Goal: Transaction & Acquisition: Book appointment/travel/reservation

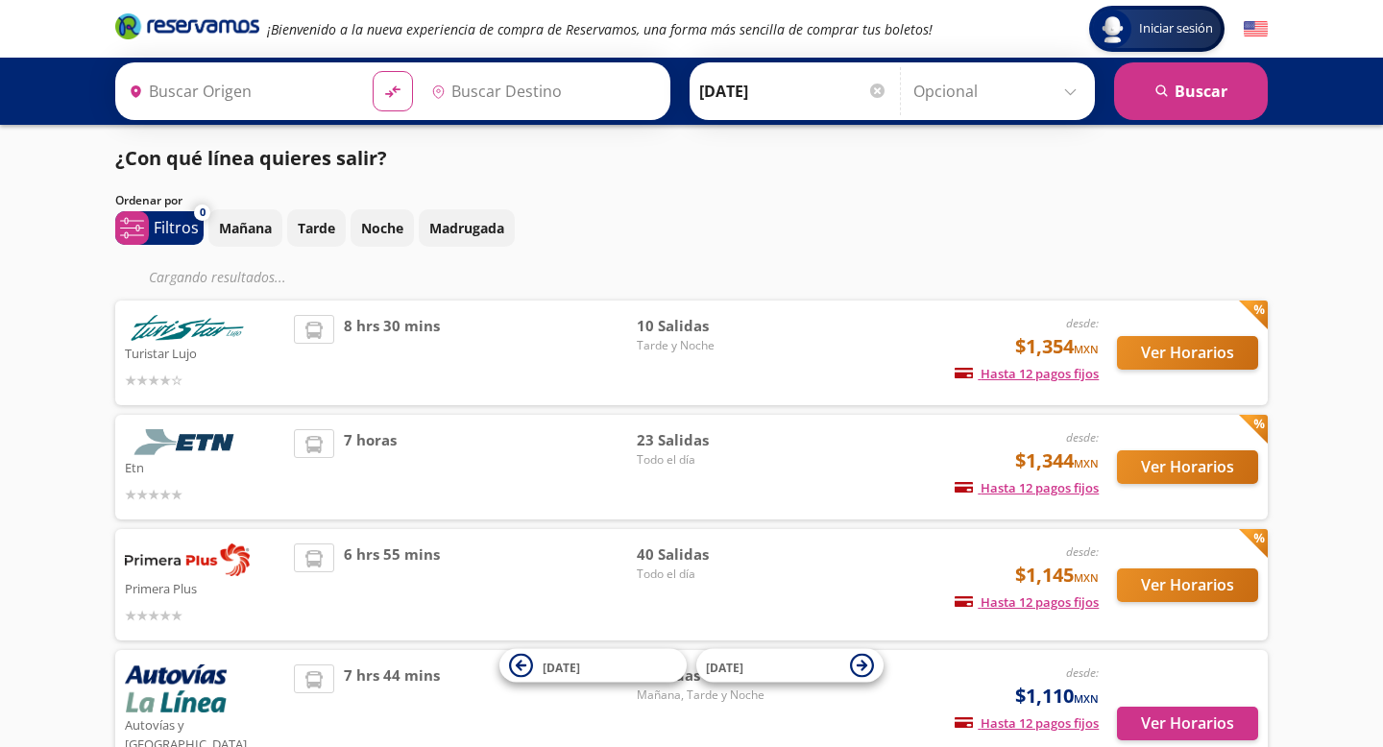
type input "[GEOGRAPHIC_DATA], [GEOGRAPHIC_DATA]"
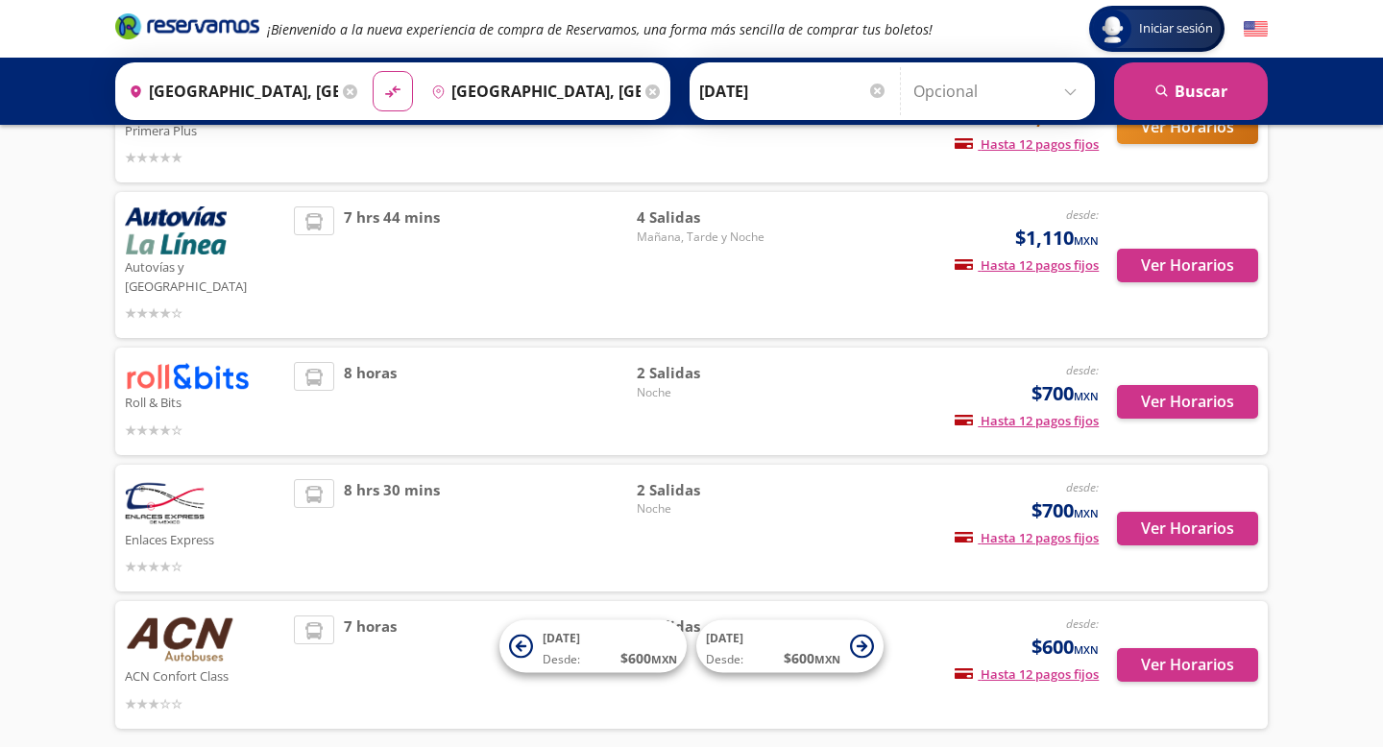
scroll to position [430, 0]
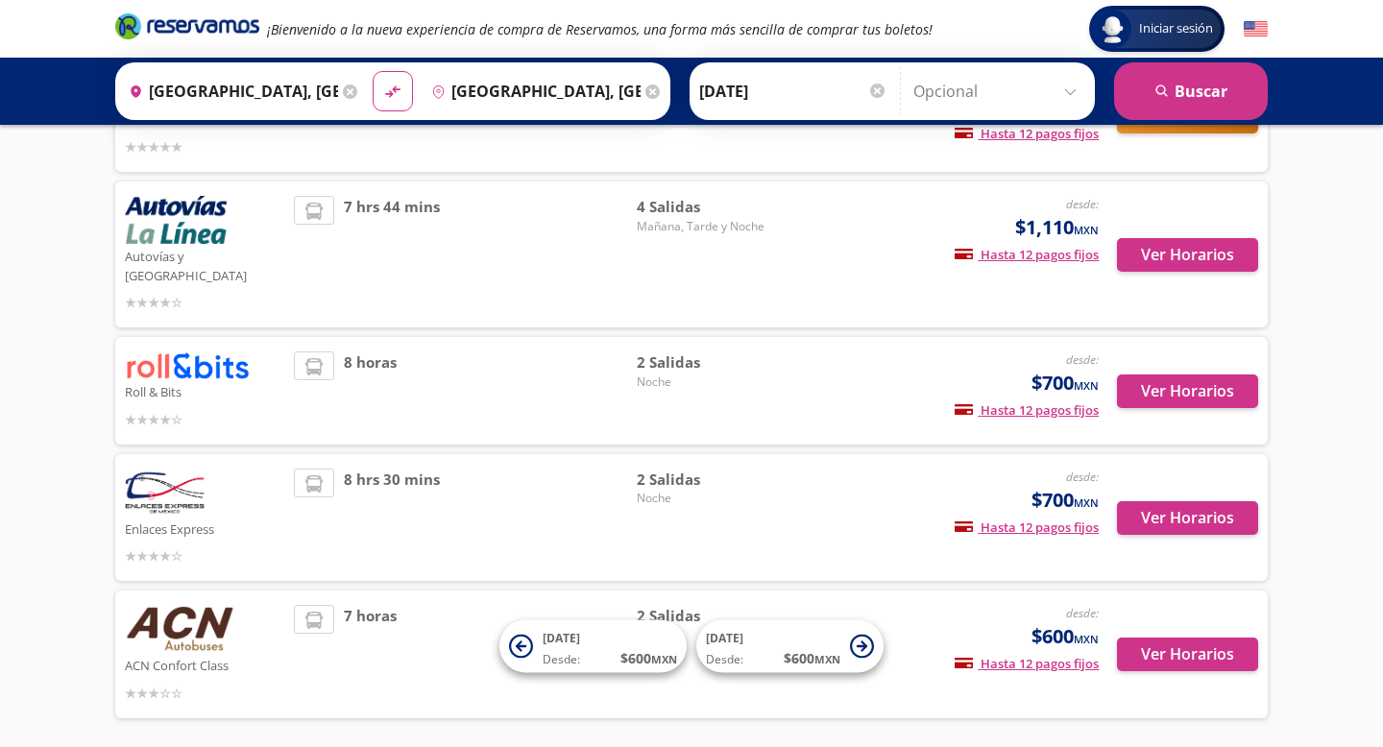
click at [679, 374] on span "Noche" at bounding box center [704, 382] width 134 height 17
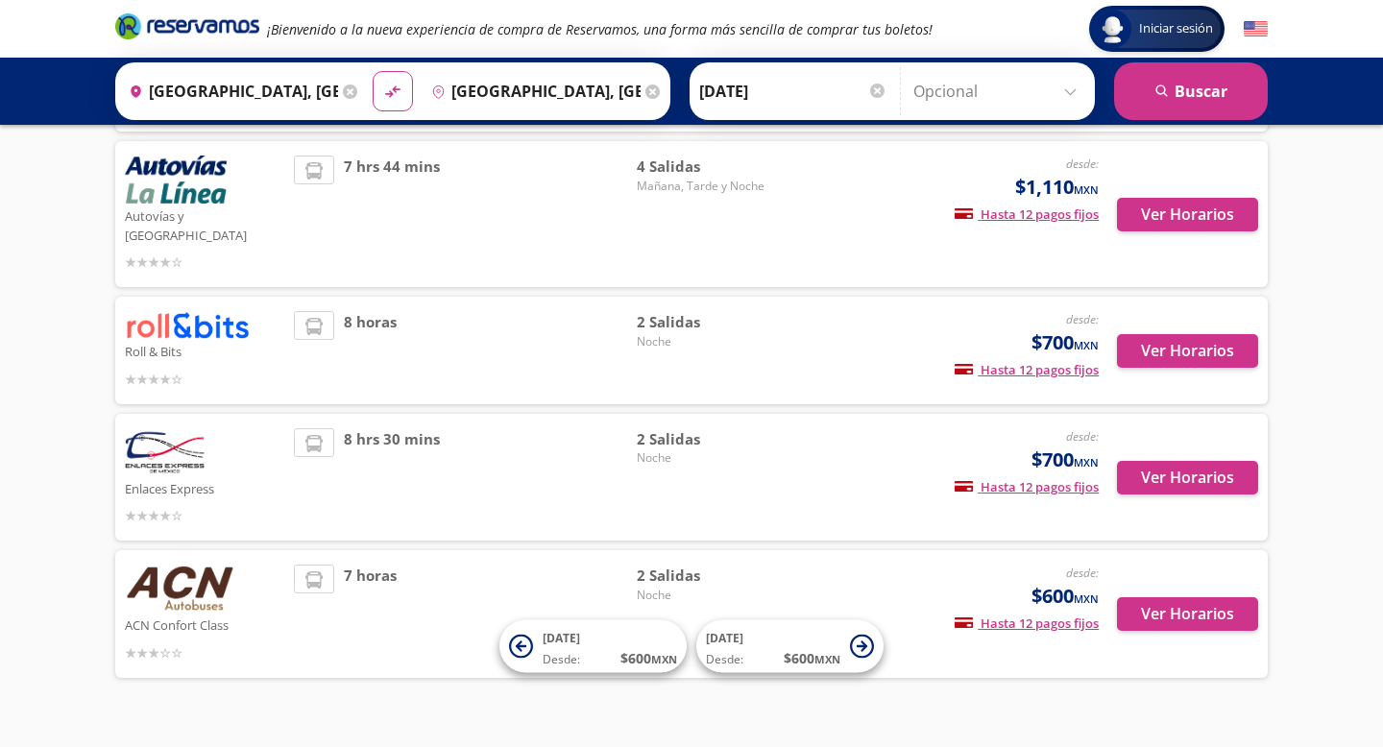
scroll to position [488, 0]
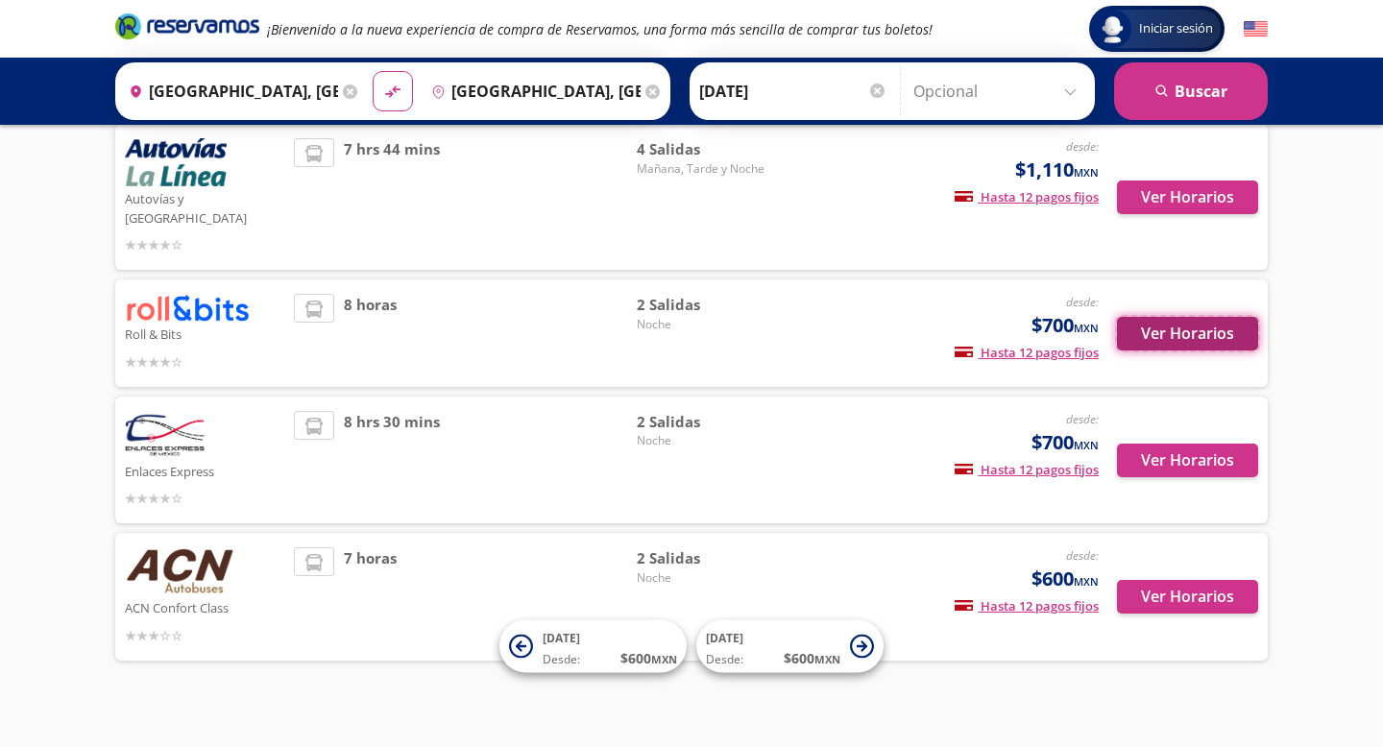
click at [1152, 317] on button "Ver Horarios" at bounding box center [1187, 334] width 141 height 34
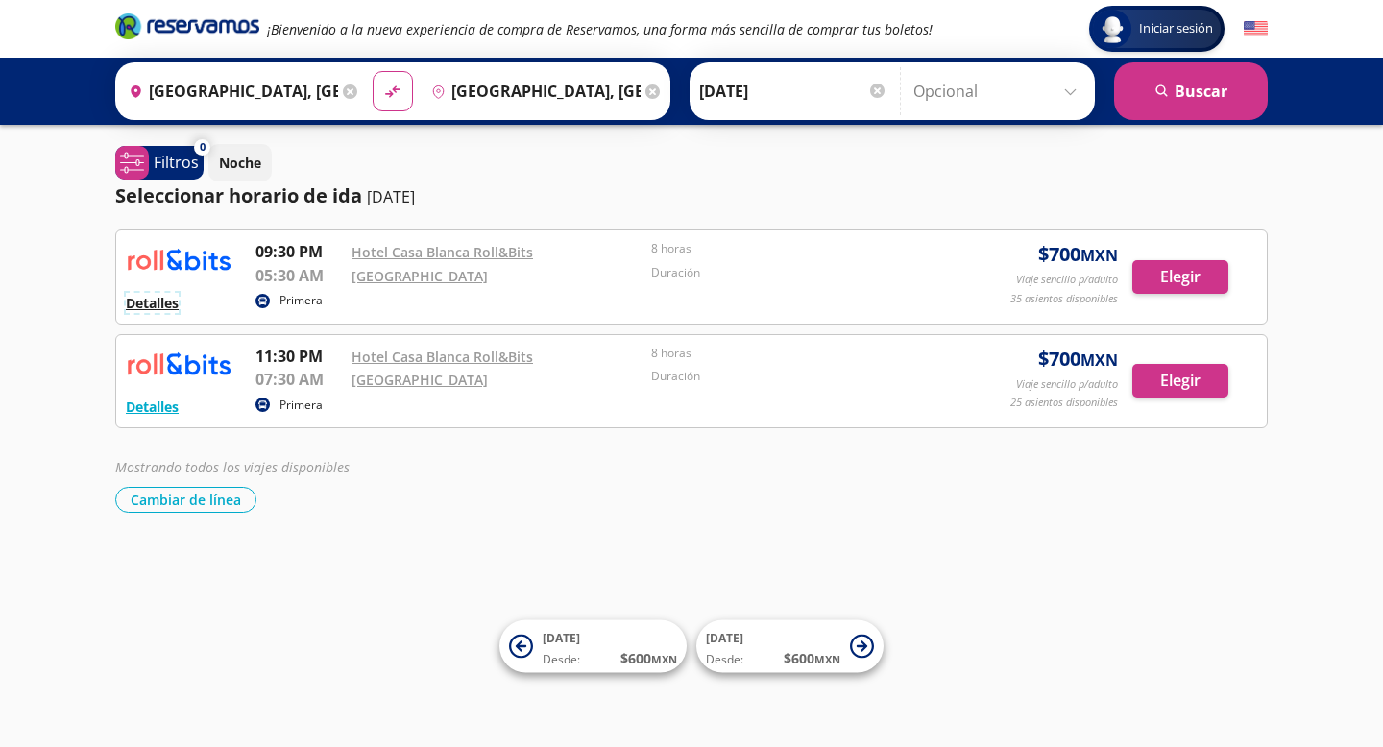
click at [159, 304] on button "Detalles" at bounding box center [152, 303] width 53 height 20
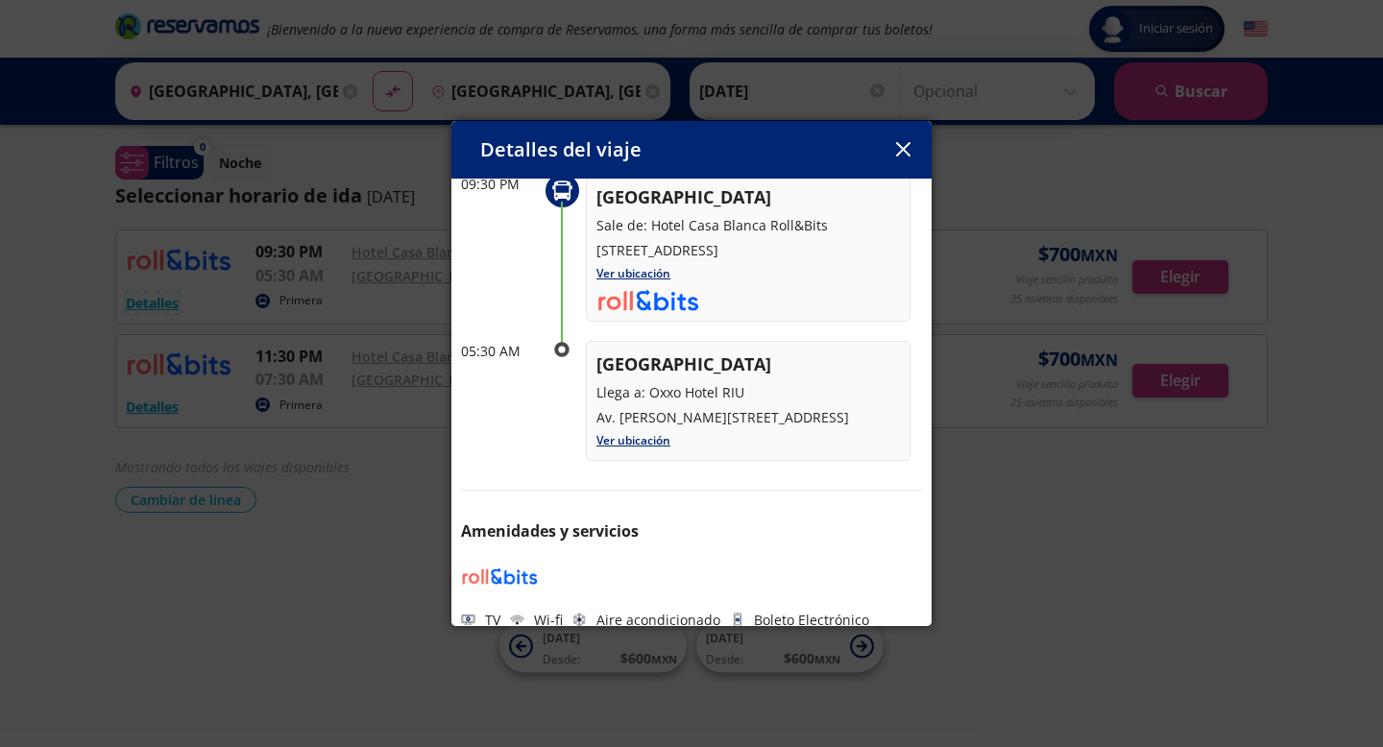
scroll to position [170, 0]
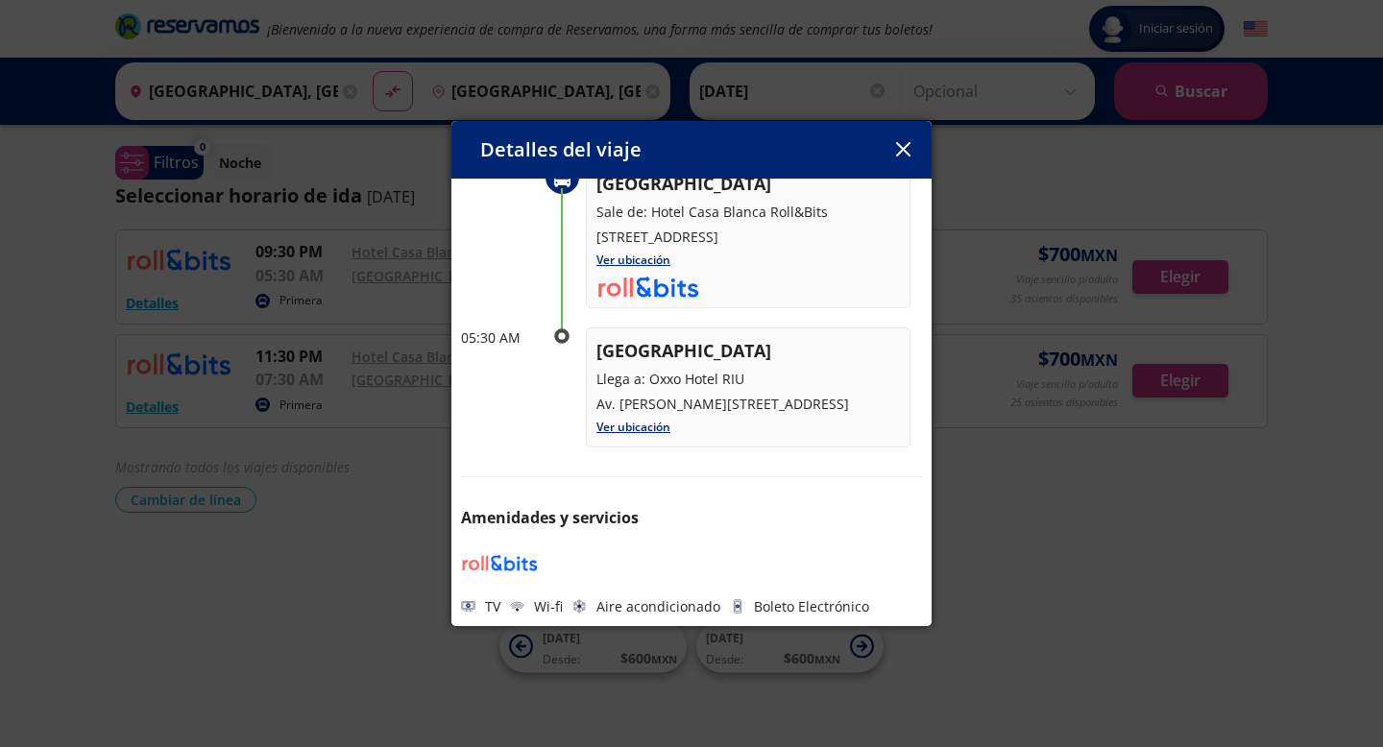
click at [906, 149] on icon "button" at bounding box center [903, 149] width 14 height 14
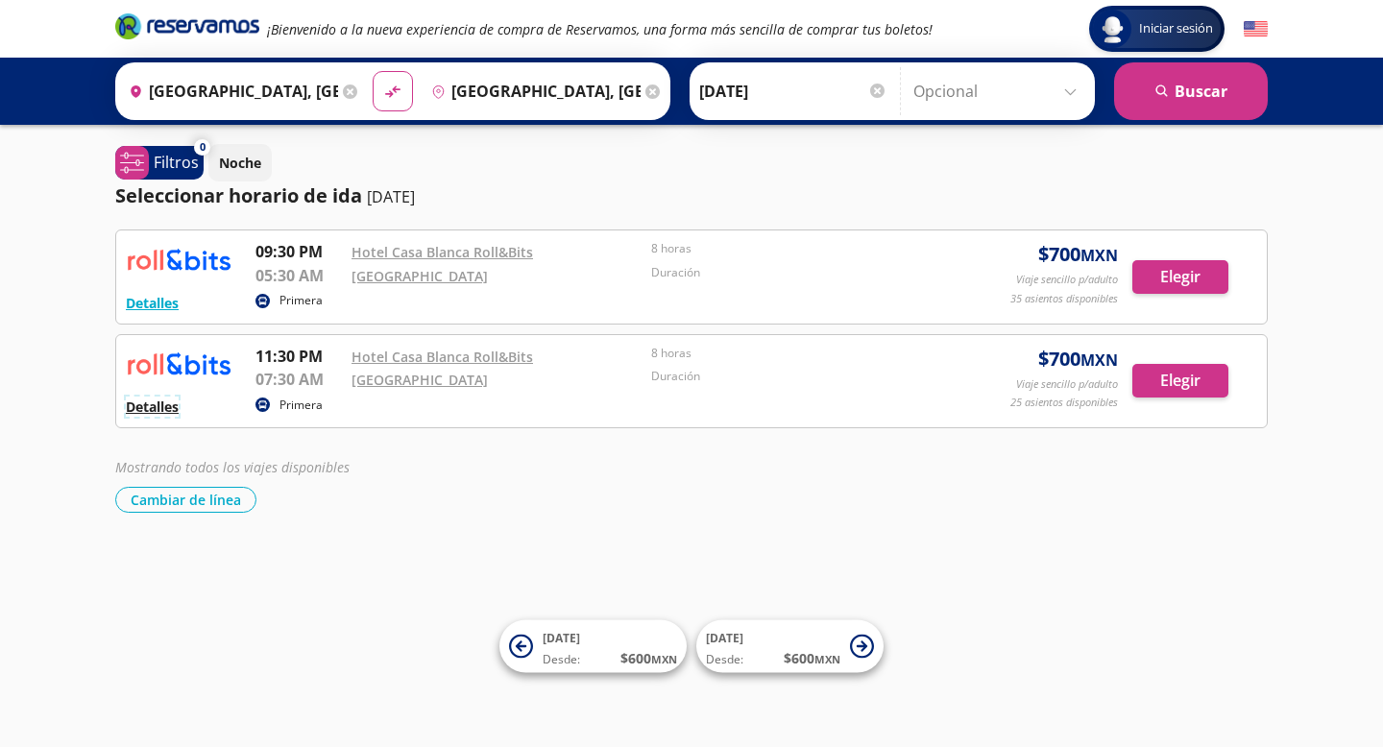
click at [144, 401] on button "Detalles" at bounding box center [152, 407] width 53 height 20
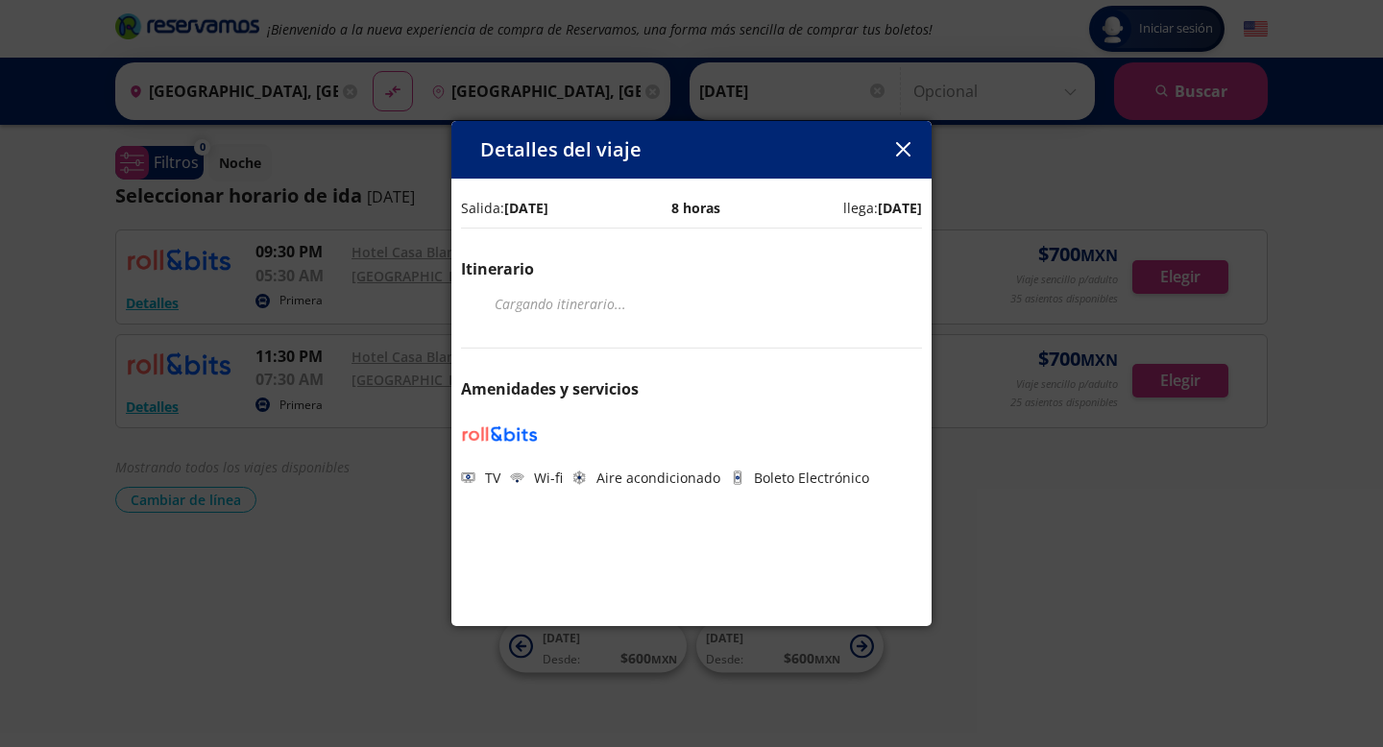
click at [907, 154] on icon "button" at bounding box center [902, 149] width 14 height 14
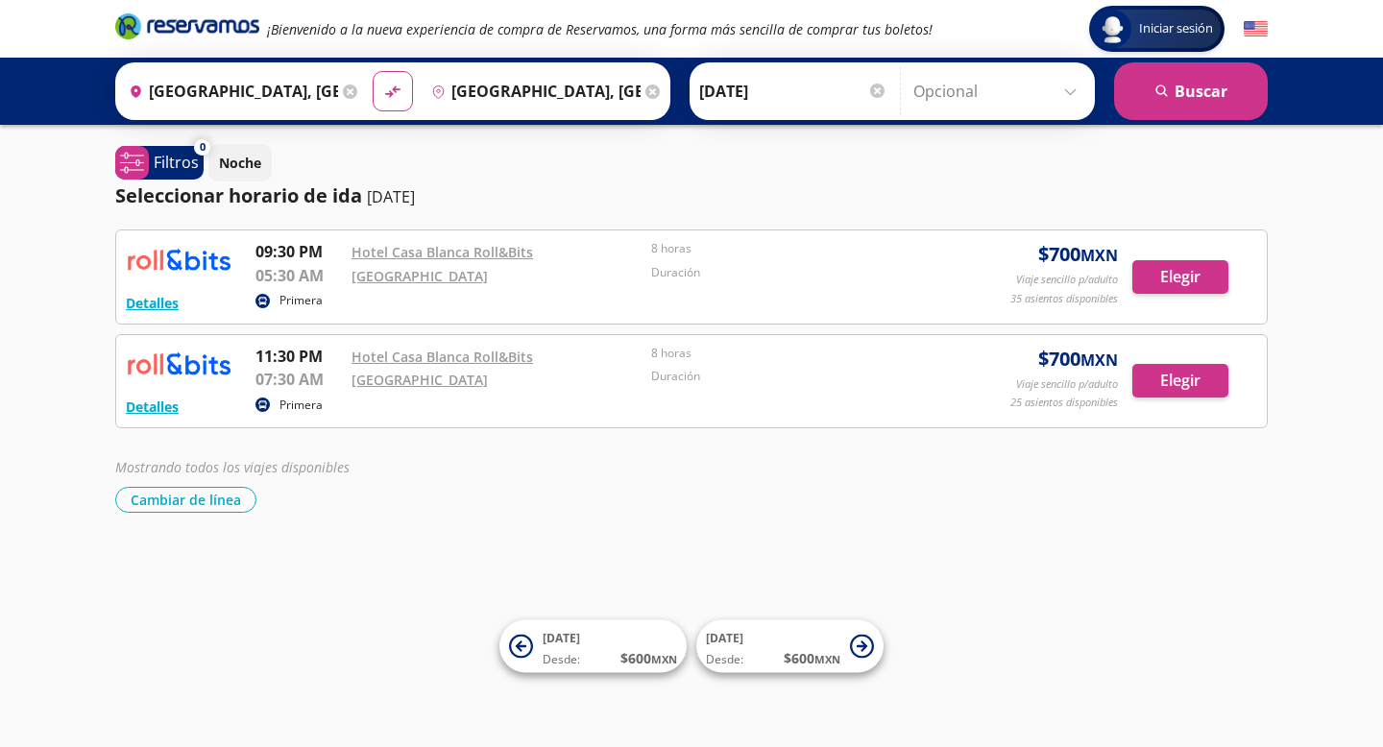
click at [305, 400] on p "Primera" at bounding box center [301, 405] width 43 height 17
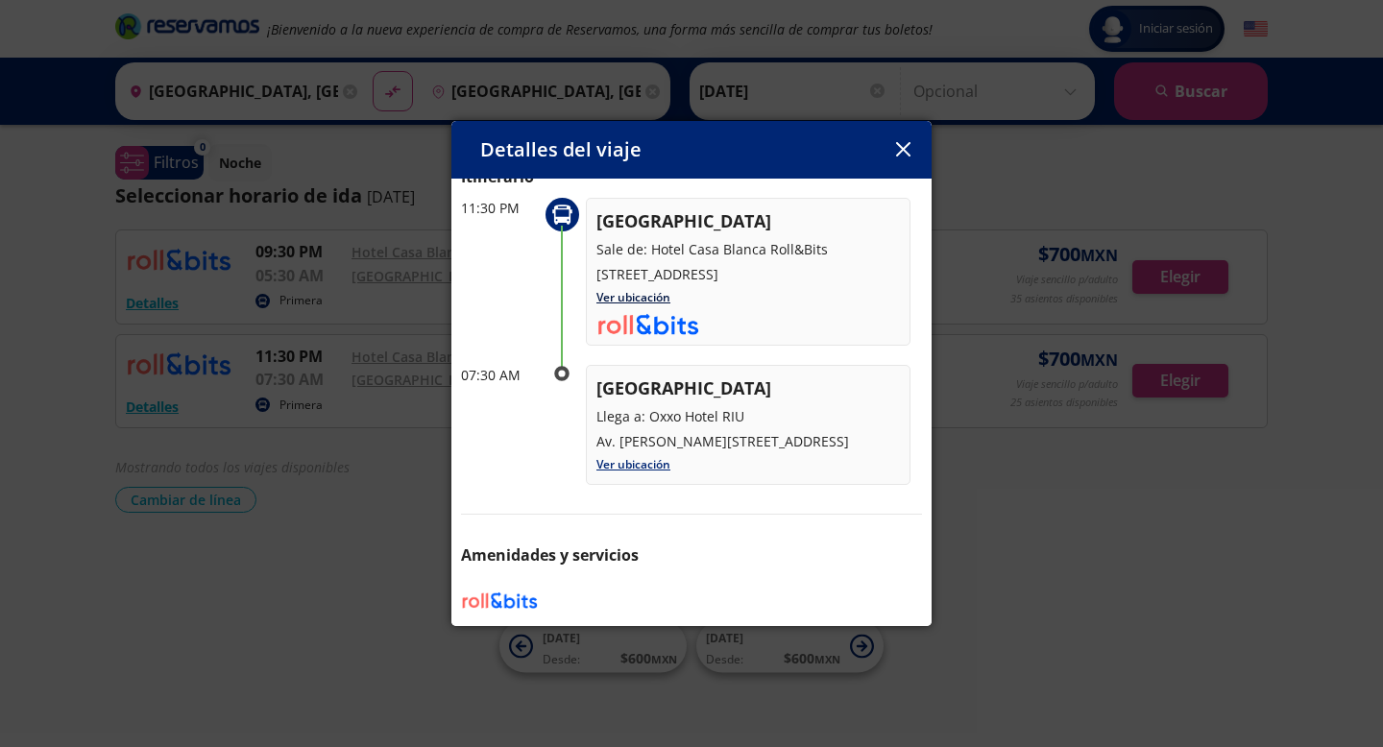
scroll to position [0, 0]
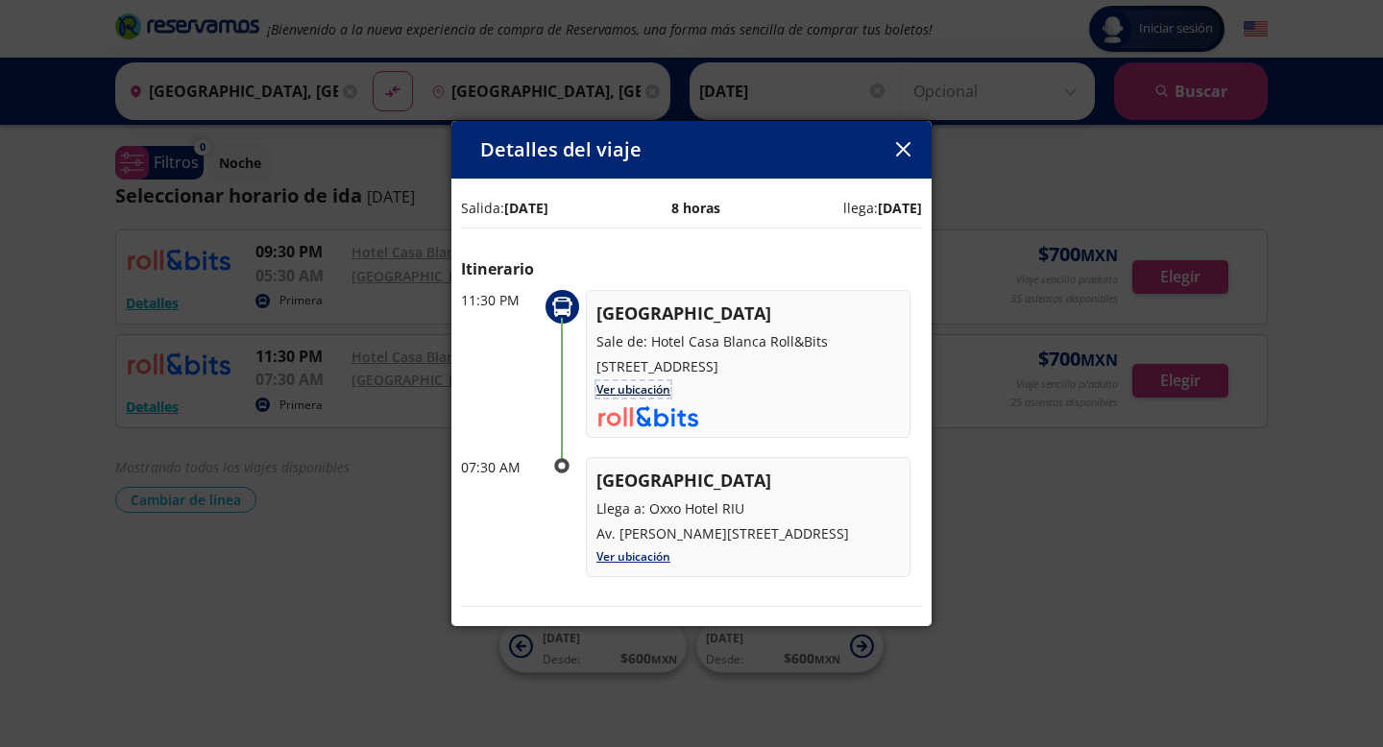
click at [644, 398] on link "Ver ubicación" at bounding box center [633, 389] width 74 height 16
click at [902, 154] on icon "button" at bounding box center [903, 149] width 14 height 14
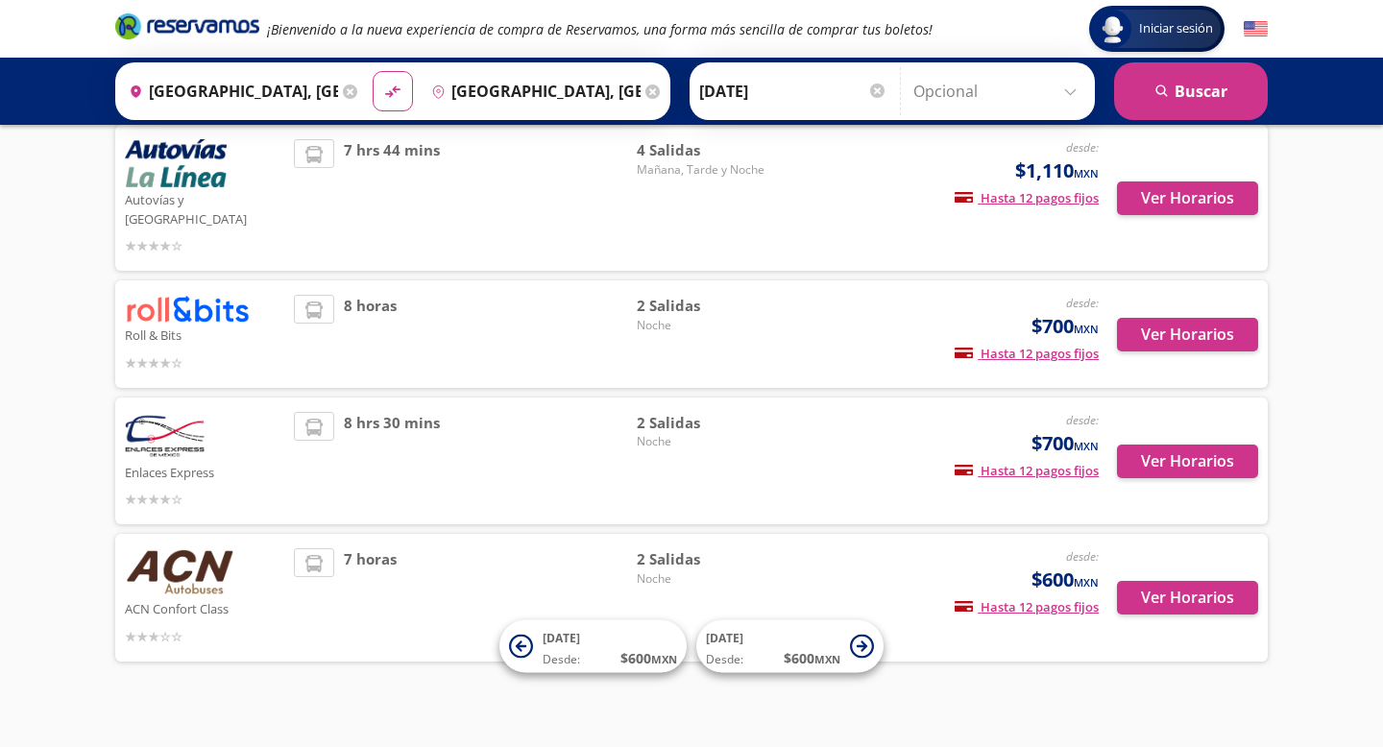
scroll to position [488, 0]
click at [1196, 444] on button "Ver Horarios" at bounding box center [1187, 461] width 141 height 34
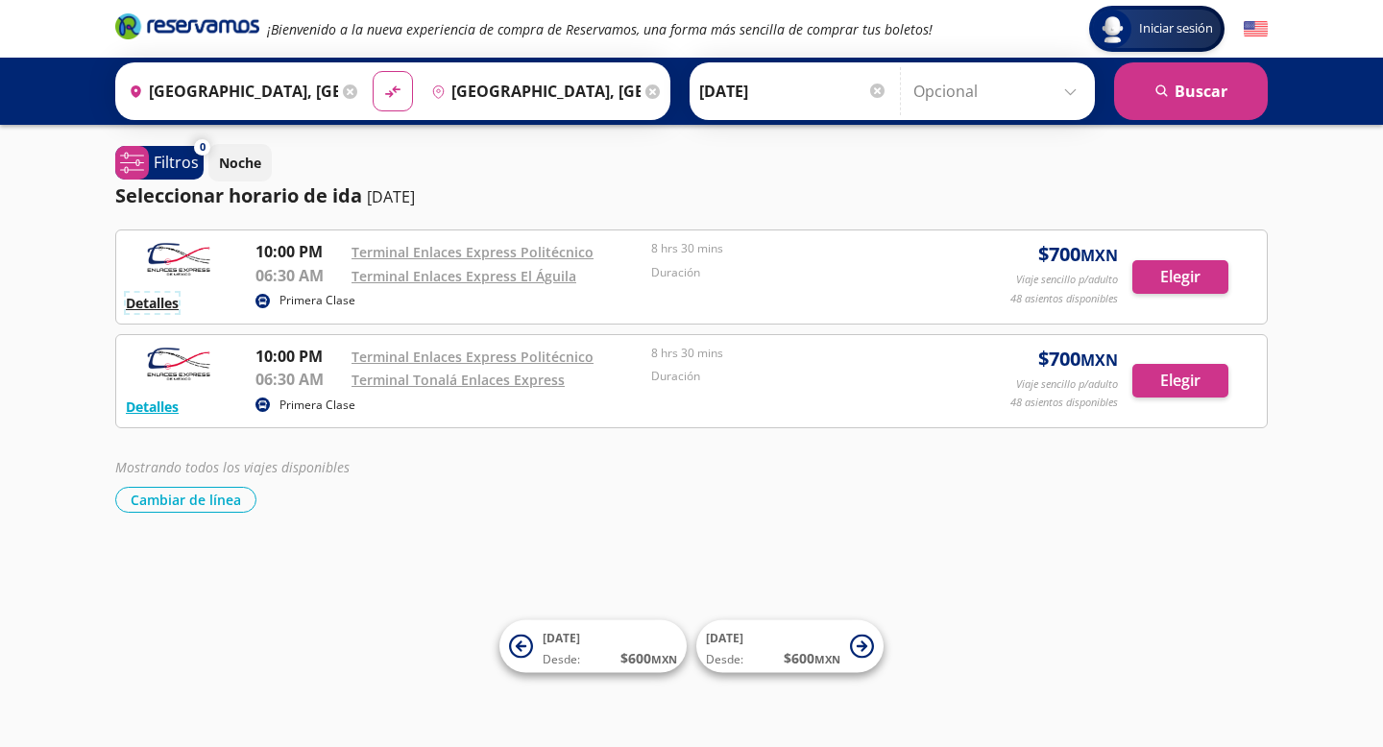
click at [138, 303] on button "Detalles" at bounding box center [152, 303] width 53 height 20
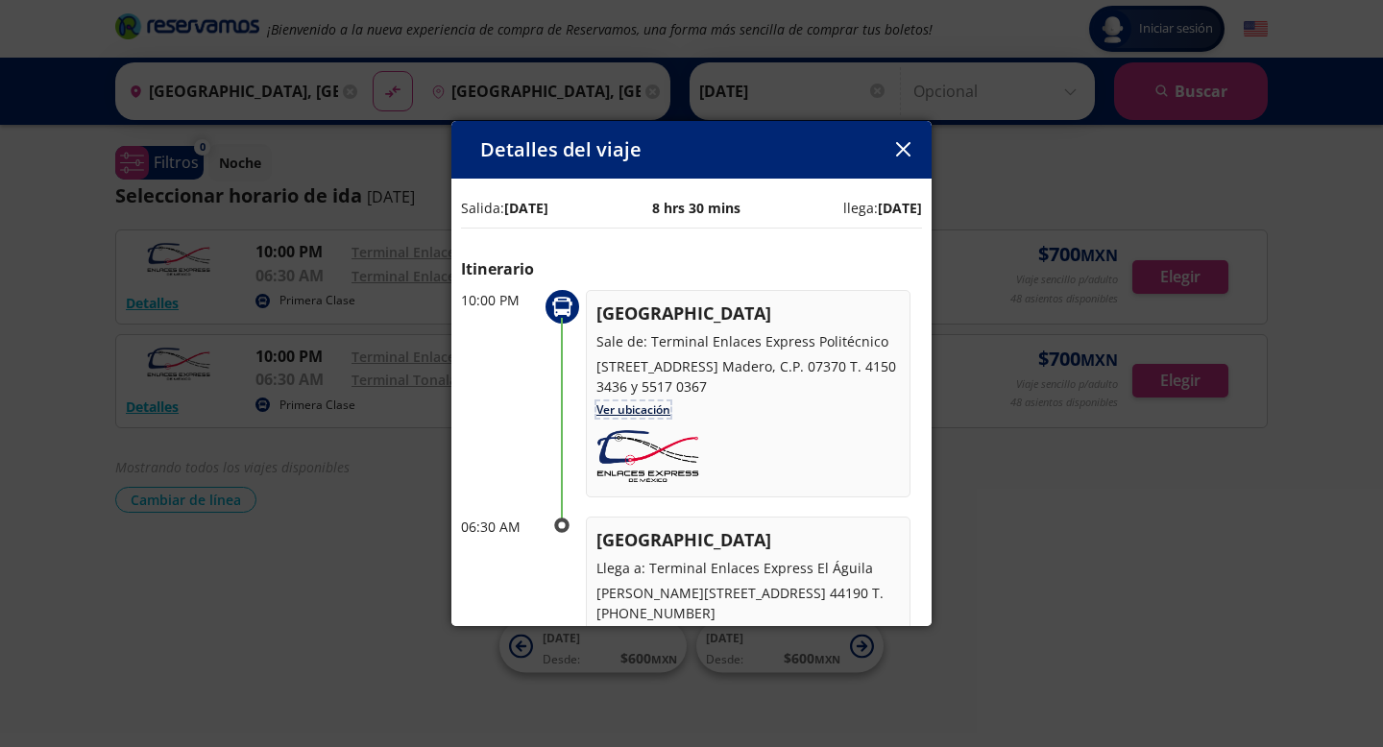
click at [637, 418] on link "Ver ubicación" at bounding box center [633, 409] width 74 height 16
click at [902, 153] on icon "button" at bounding box center [903, 149] width 14 height 14
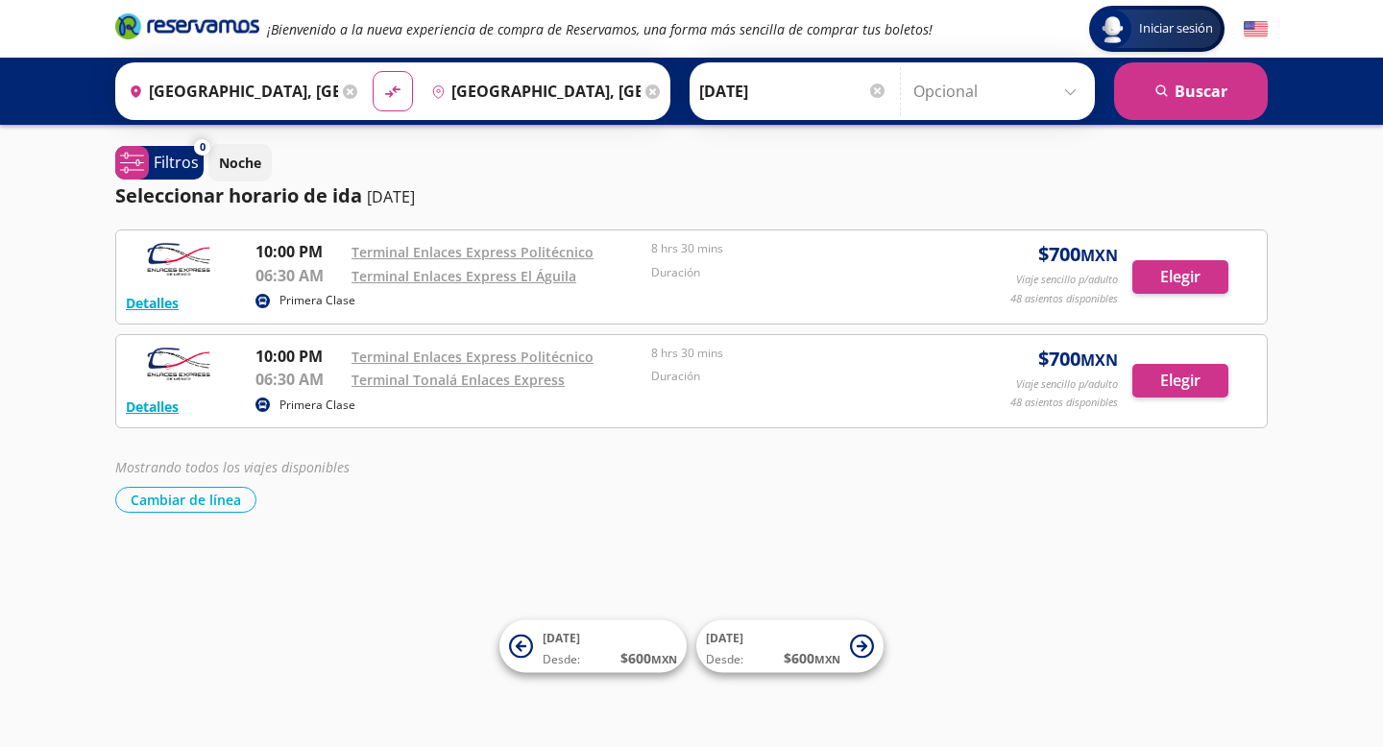
click at [314, 405] on p "Primera Clase" at bounding box center [318, 405] width 76 height 17
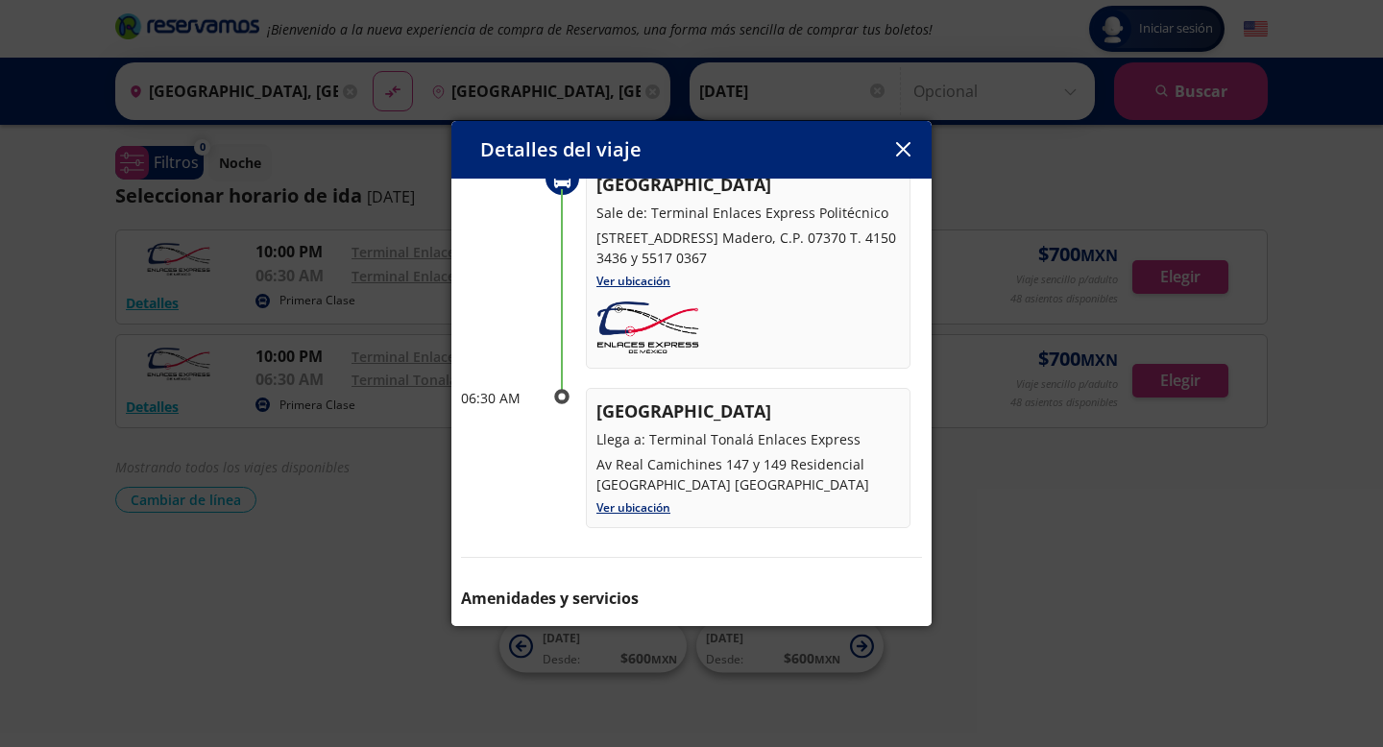
scroll to position [229, 0]
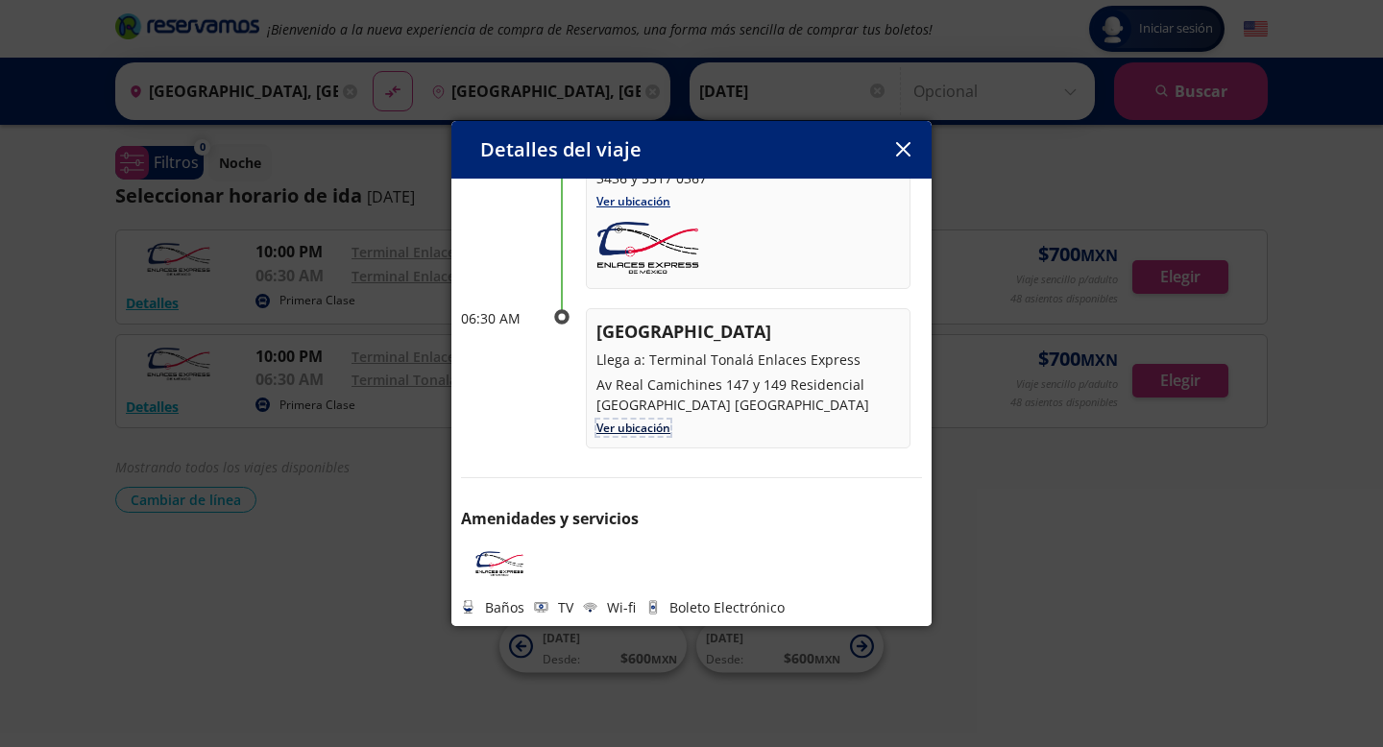
click at [640, 425] on link "Ver ubicación" at bounding box center [633, 428] width 74 height 16
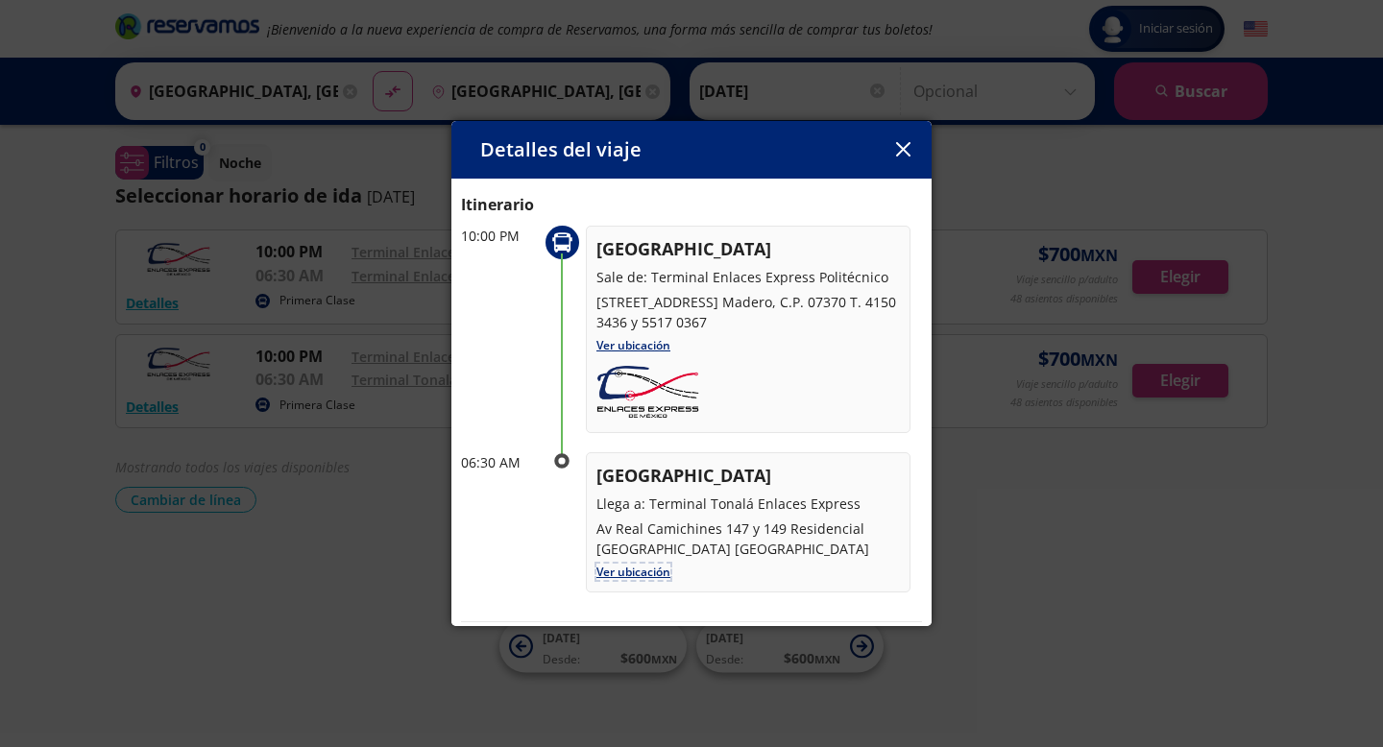
scroll to position [0, 0]
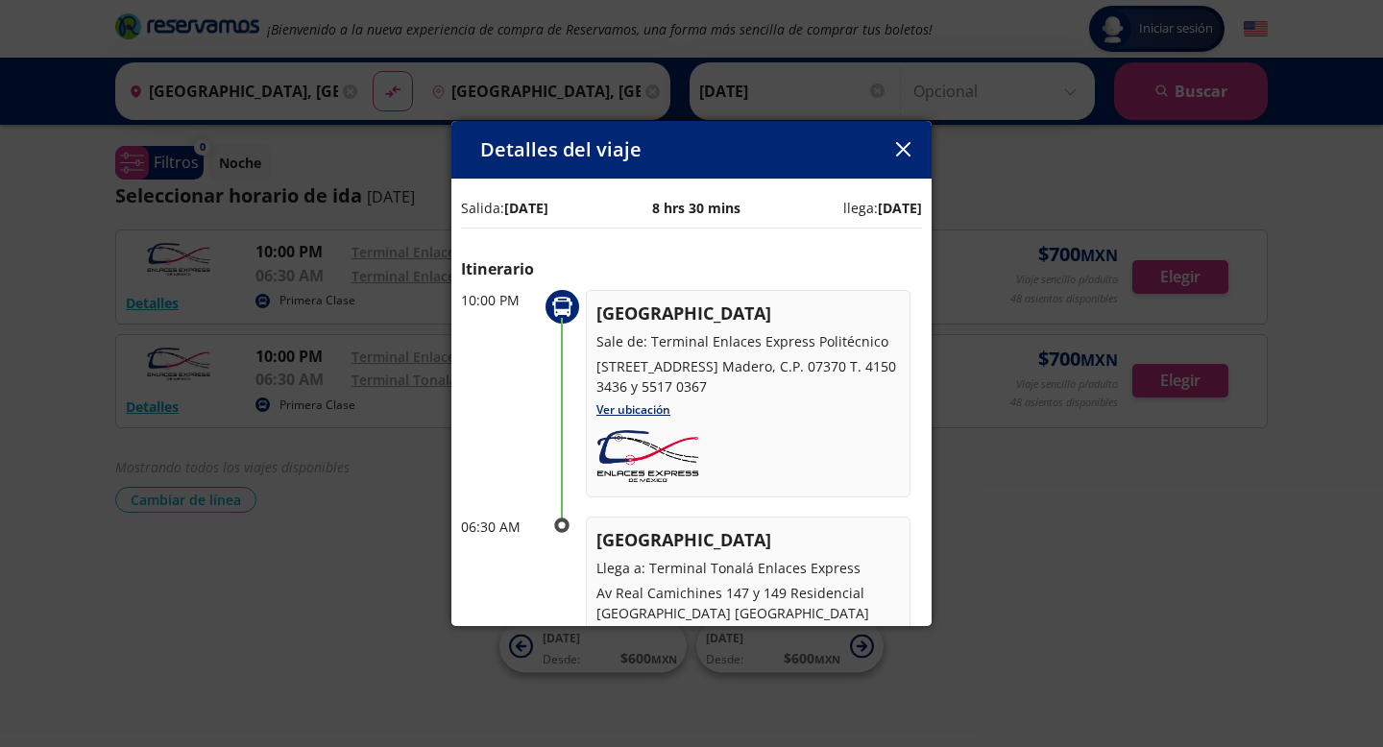
click at [903, 157] on button "button" at bounding box center [902, 149] width 29 height 29
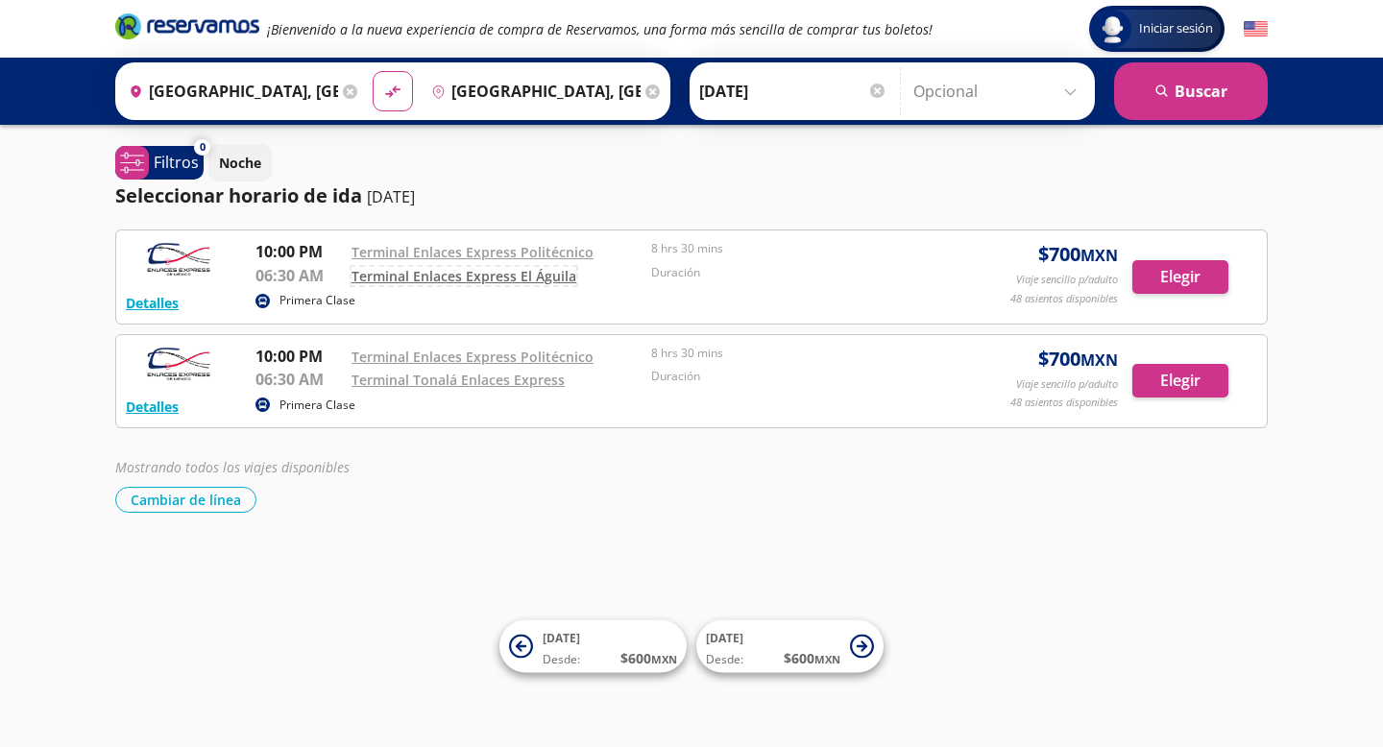
click at [507, 277] on link "Terminal Enlaces Express El Águila" at bounding box center [464, 276] width 225 height 18
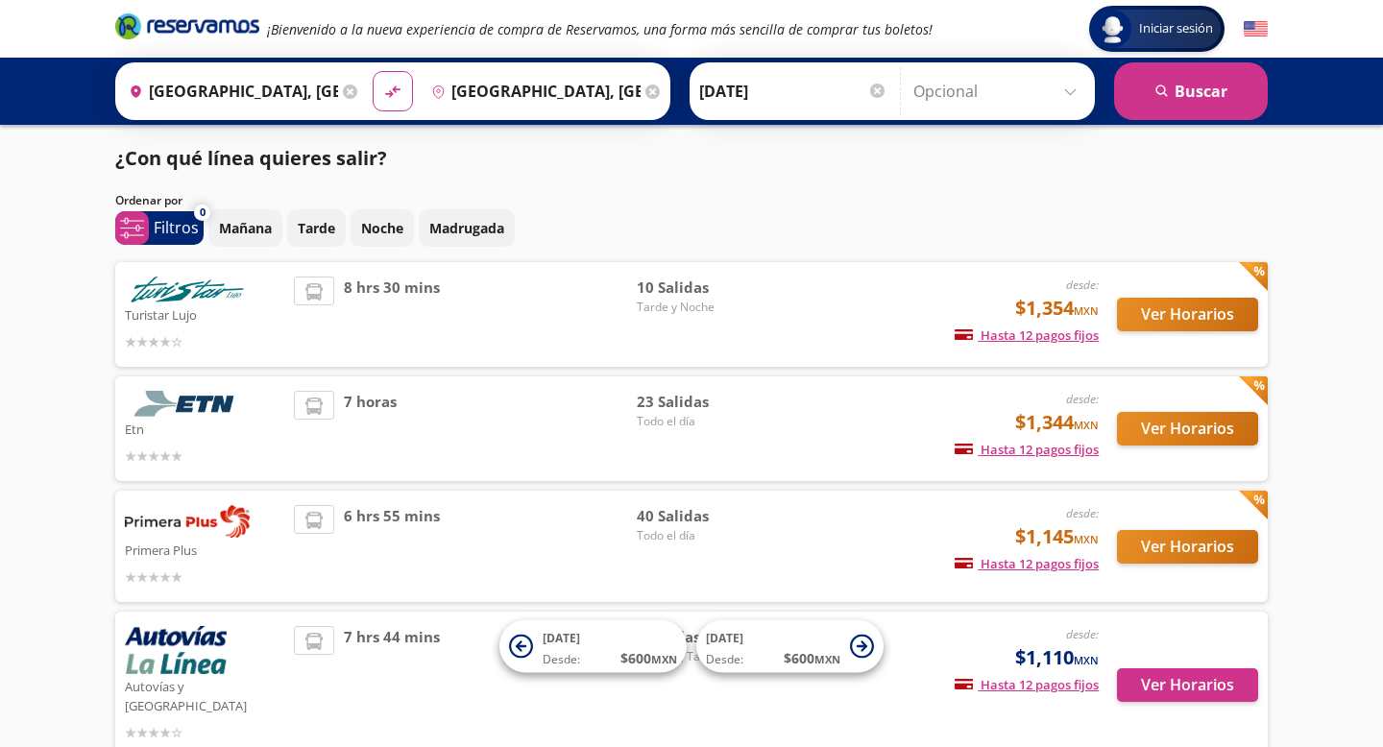
scroll to position [488, 0]
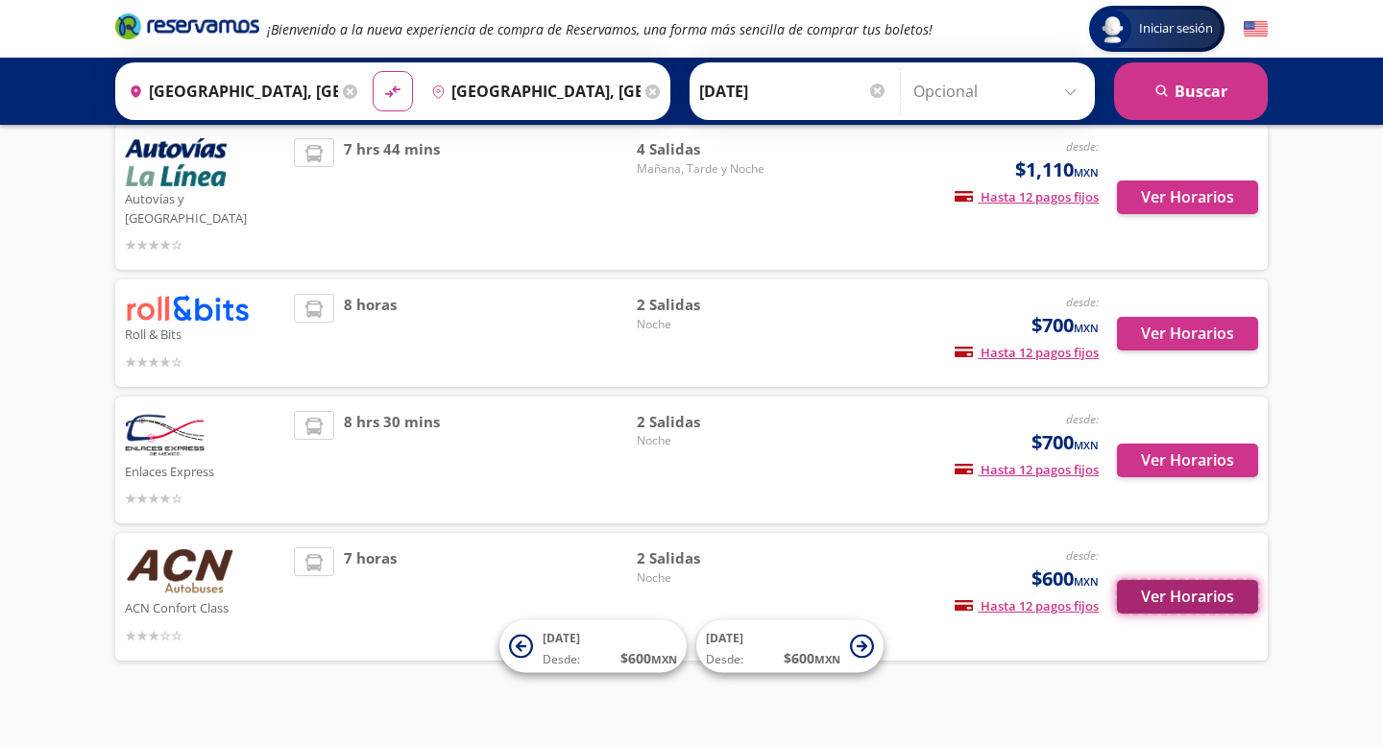
click at [1157, 580] on button "Ver Horarios" at bounding box center [1187, 597] width 141 height 34
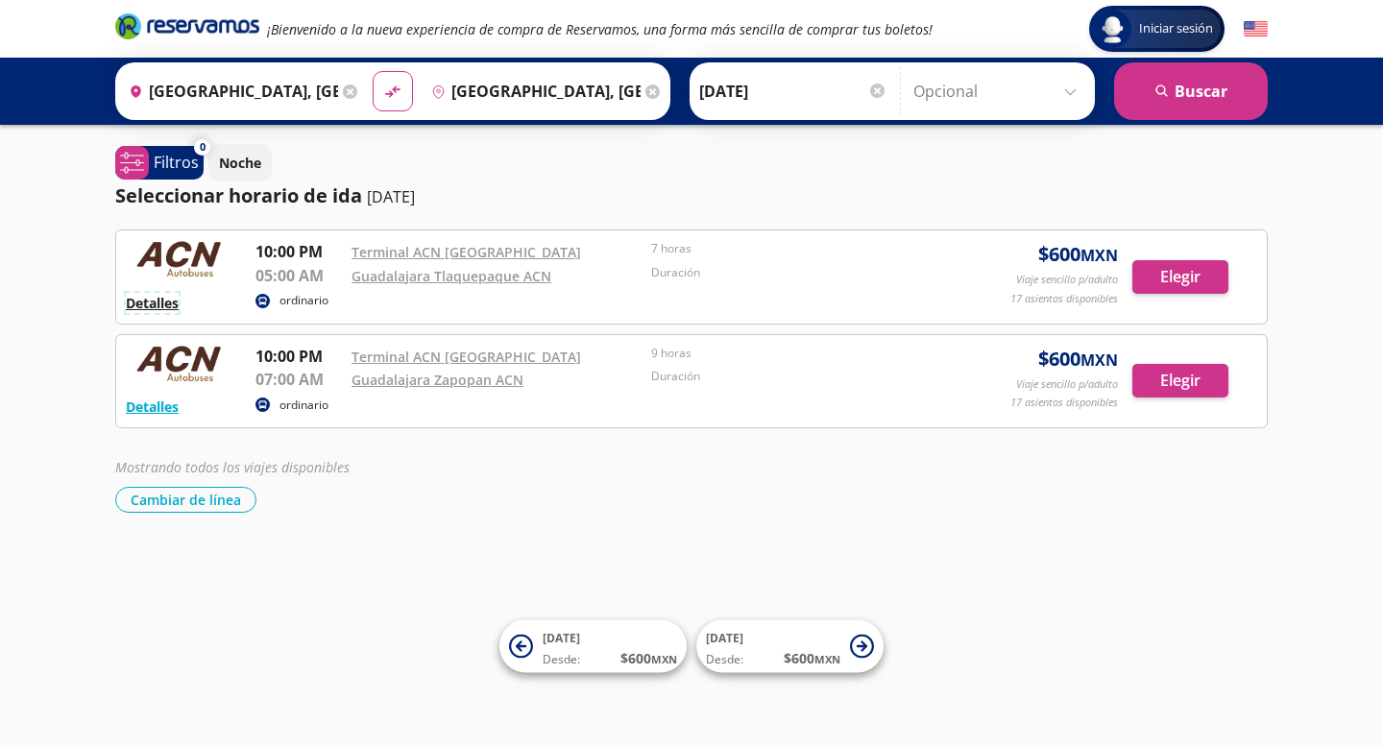
click at [153, 304] on button "Detalles" at bounding box center [152, 303] width 53 height 20
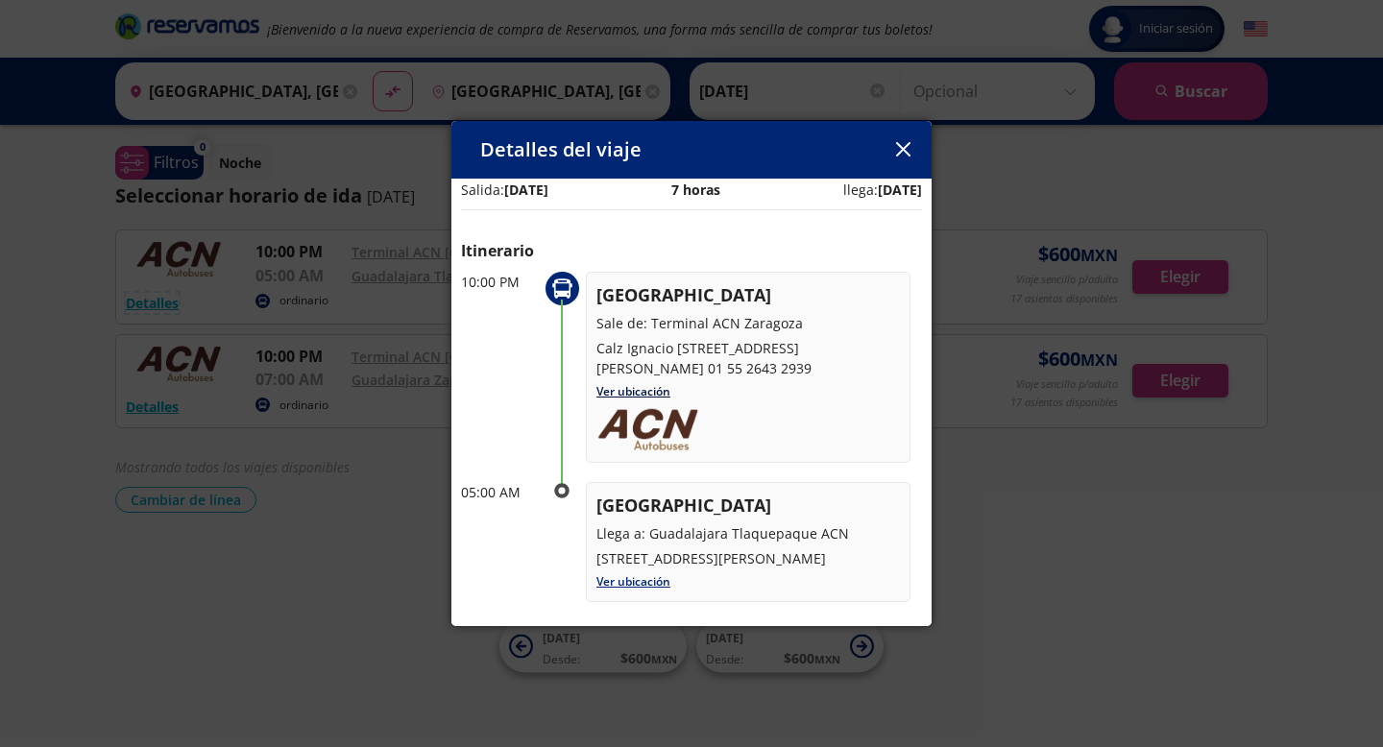
scroll to position [14, 0]
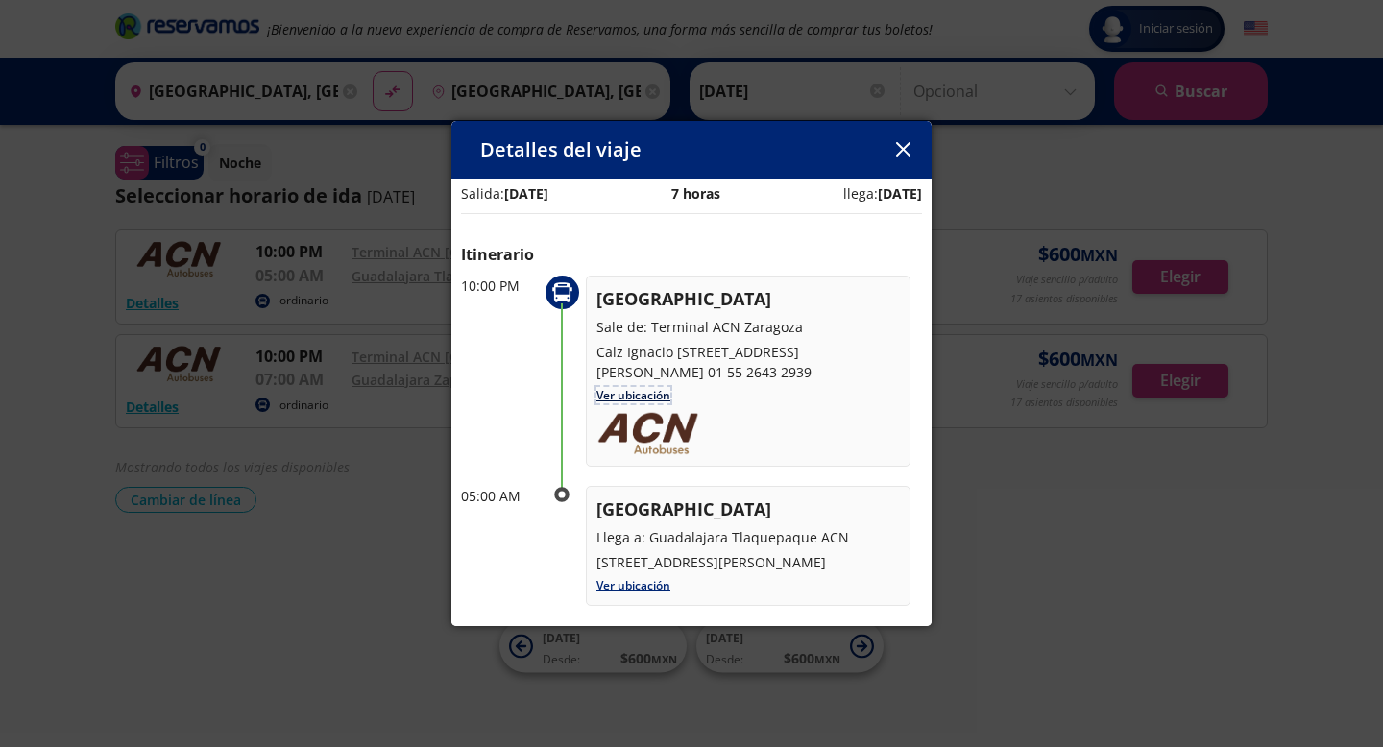
click at [642, 403] on link "Ver ubicación" at bounding box center [633, 395] width 74 height 16
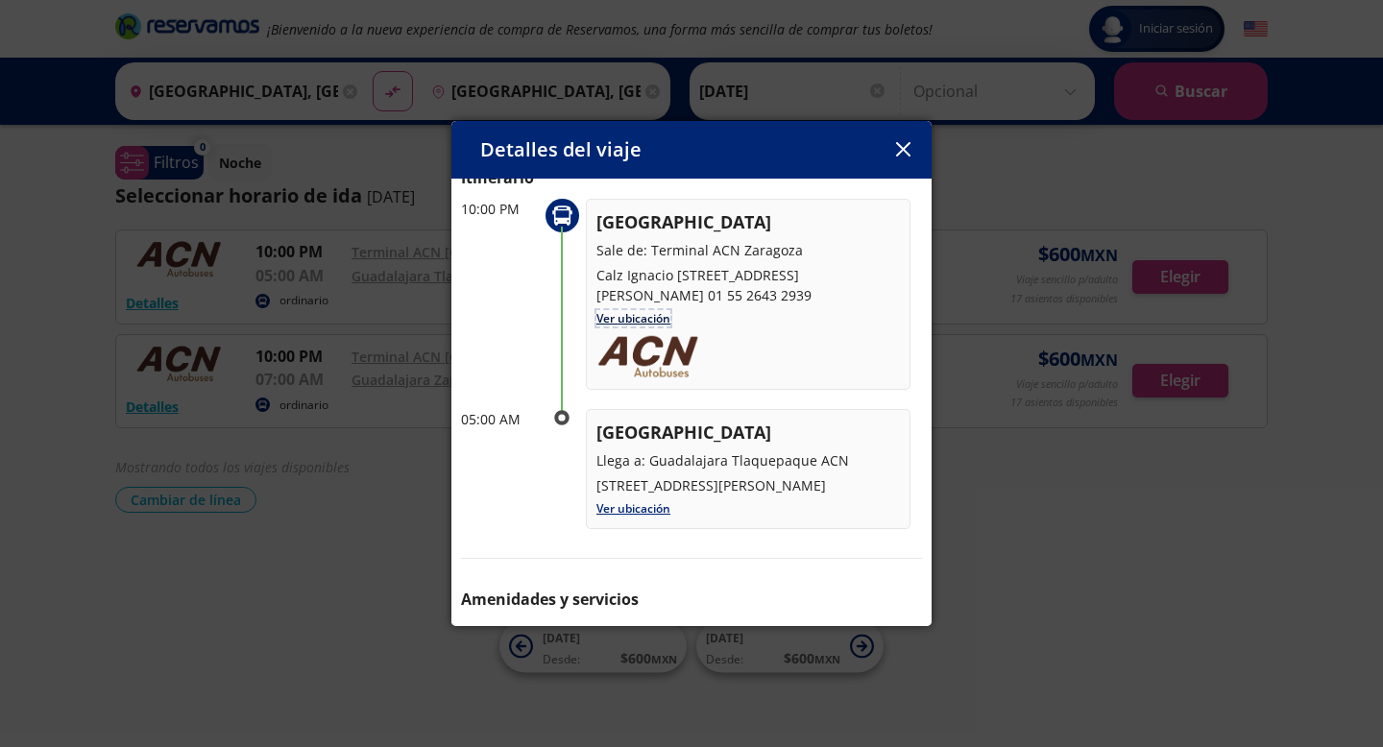
scroll to position [0, 0]
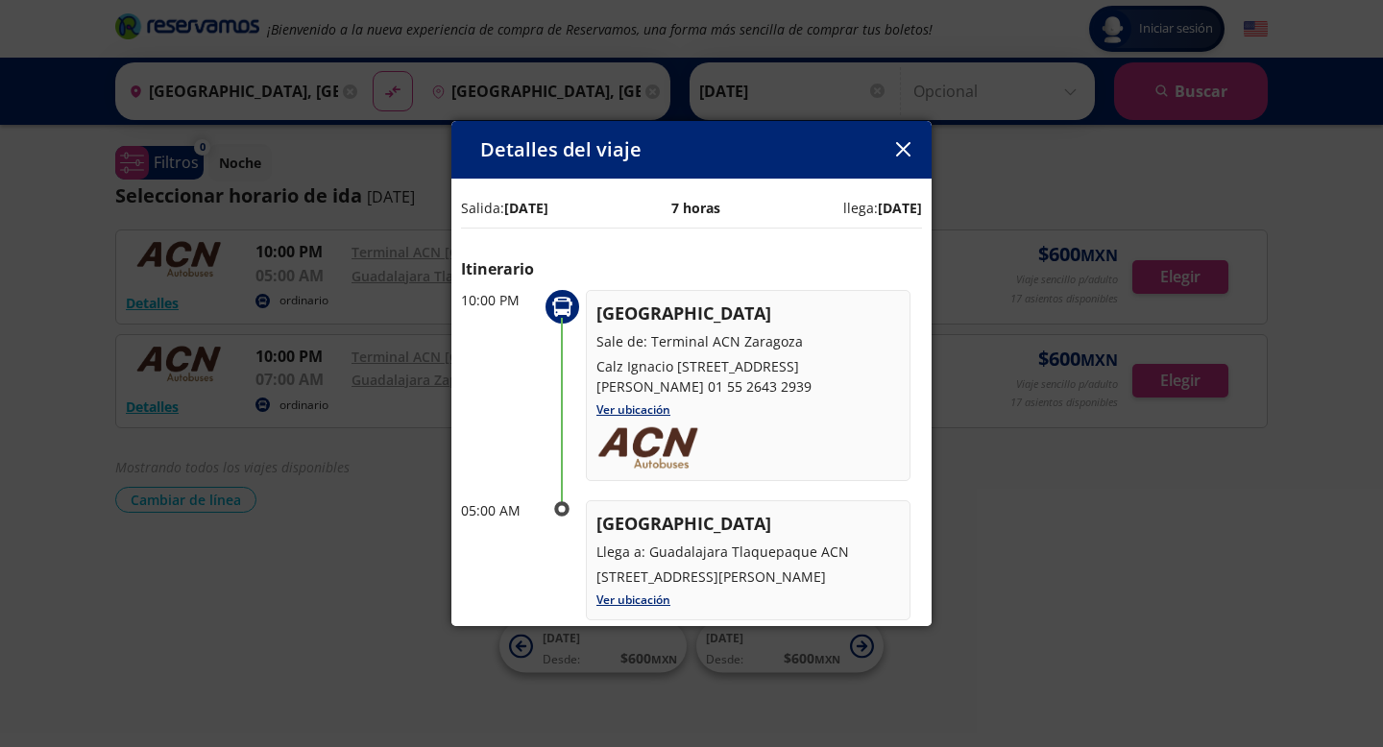
click at [901, 152] on icon "button" at bounding box center [902, 149] width 14 height 14
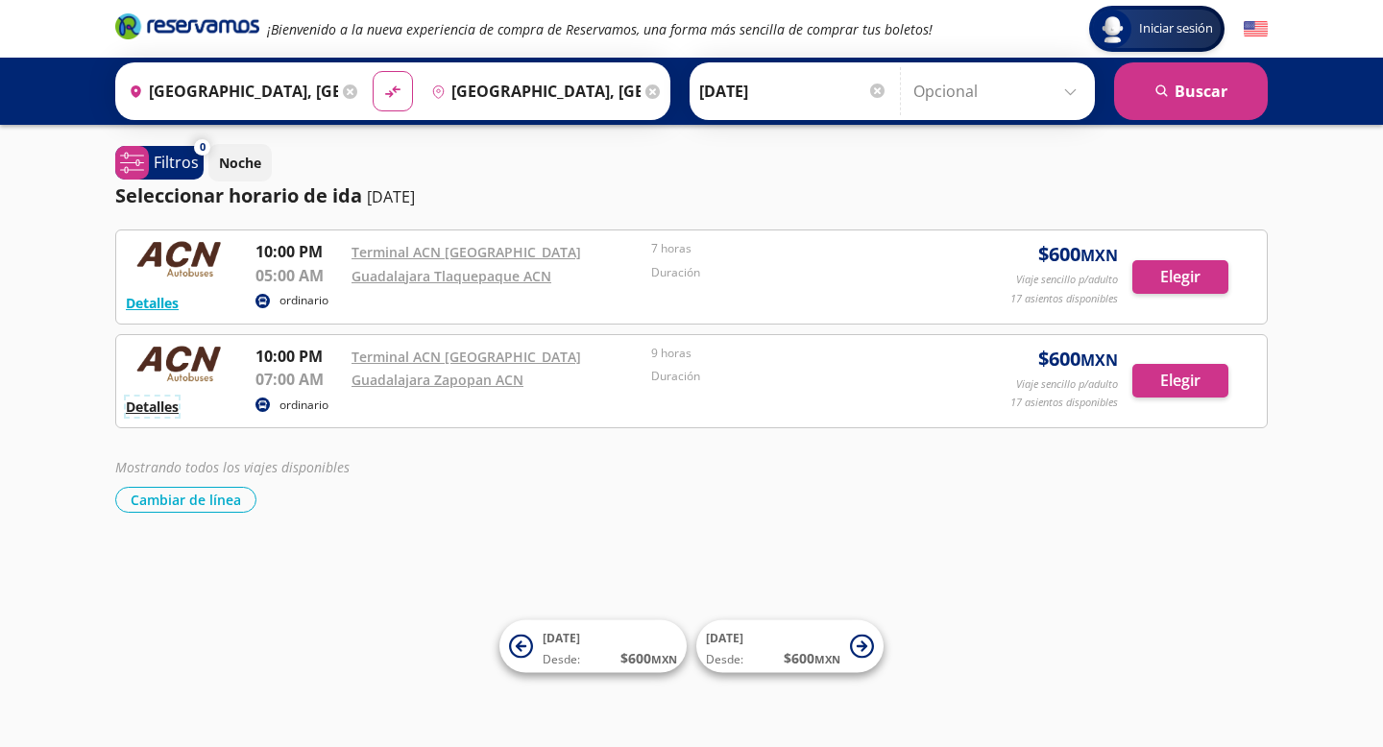
click at [154, 407] on button "Detalles" at bounding box center [152, 407] width 53 height 20
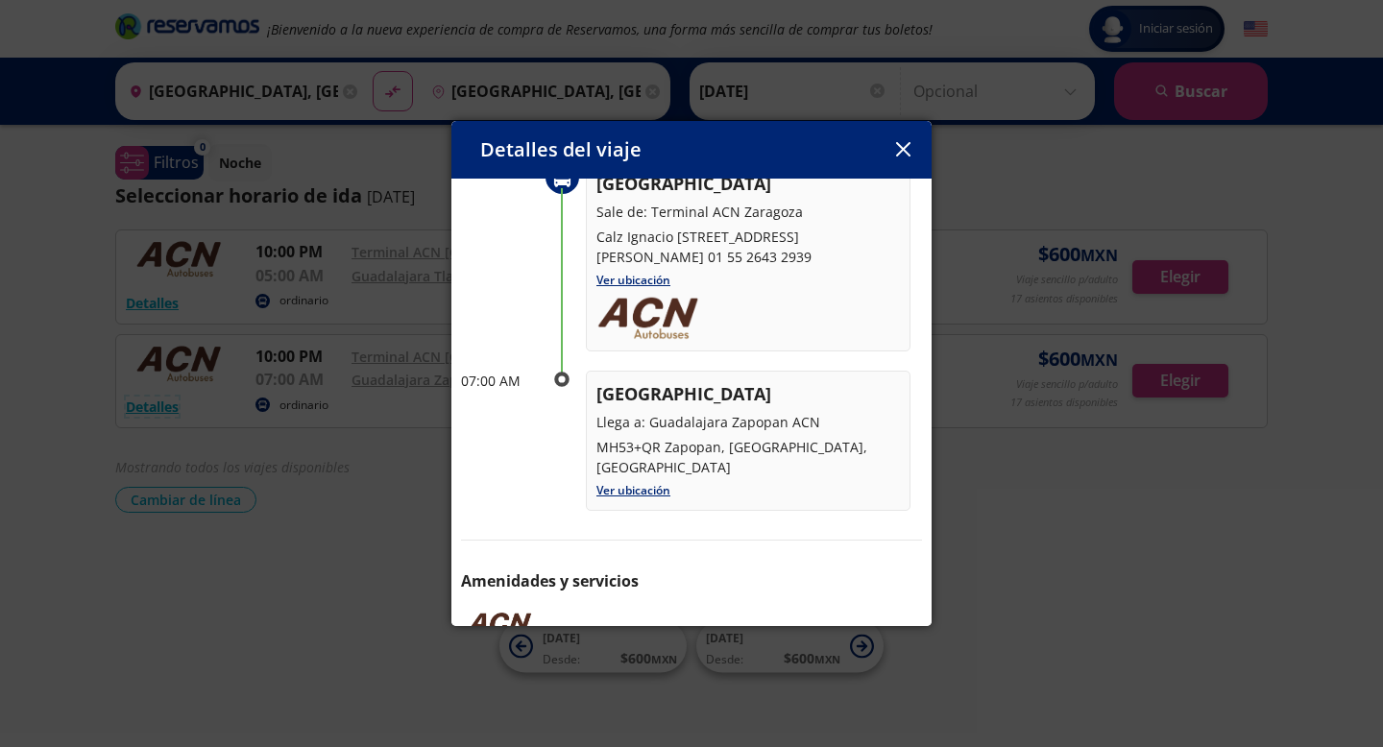
scroll to position [192, 0]
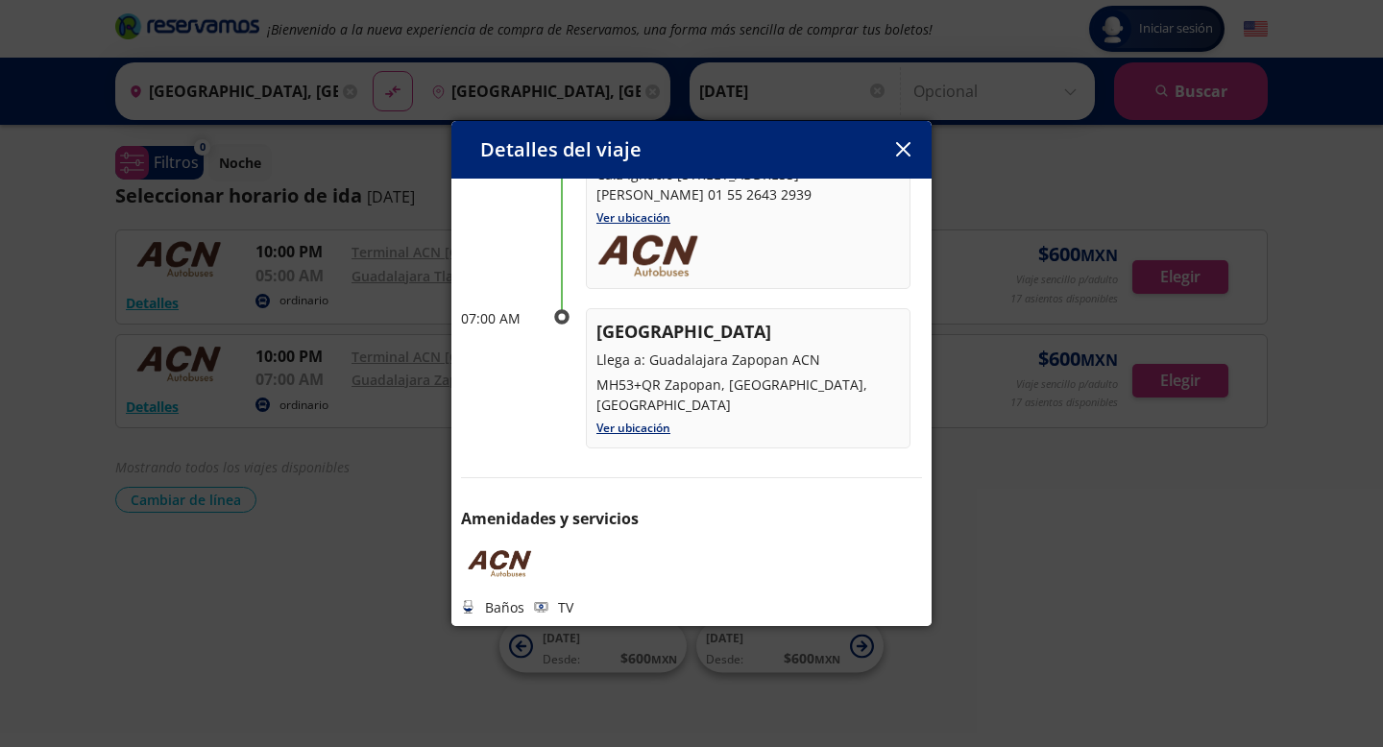
click at [902, 153] on icon "button" at bounding box center [903, 149] width 14 height 14
